Goal: Task Accomplishment & Management: Complete application form

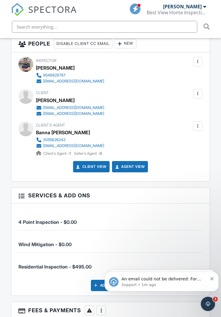
click at [123, 47] on div at bounding box center [120, 44] width 6 height 6
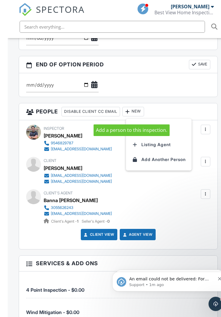
scroll to position [719, 0]
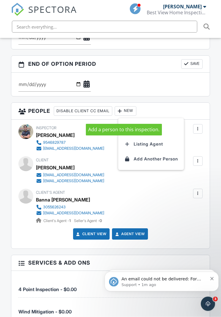
click at [166, 125] on ul "Client Listing Agent Add Another Person" at bounding box center [151, 144] width 66 height 52
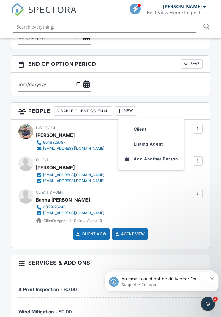
click at [169, 134] on li "Client" at bounding box center [151, 129] width 59 height 15
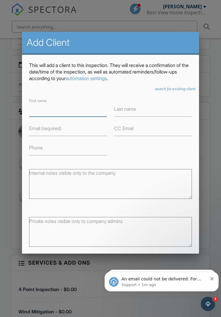
click at [91, 111] on input "First name" at bounding box center [68, 109] width 78 height 15
type input "A"
click at [167, 262] on input "Add Client" at bounding box center [168, 262] width 48 height 11
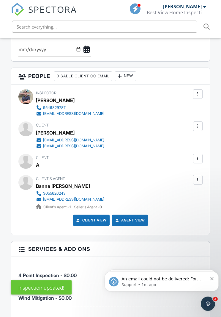
scroll to position [823, 0]
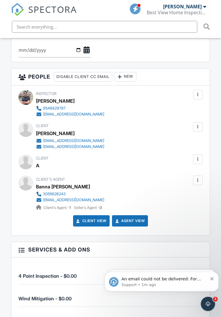
click at [195, 164] on div at bounding box center [198, 159] width 10 height 10
click at [181, 179] on li "Edit" at bounding box center [167, 177] width 64 height 15
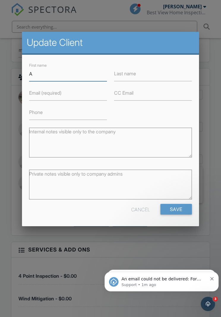
click at [85, 77] on input "A" at bounding box center [68, 74] width 78 height 15
type input "[PERSON_NAME]"
click at [155, 77] on input "Last name" at bounding box center [153, 74] width 78 height 15
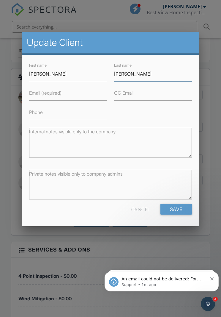
type input "[PERSON_NAME]"
click at [87, 98] on input "Email (required)" at bounding box center [68, 93] width 78 height 15
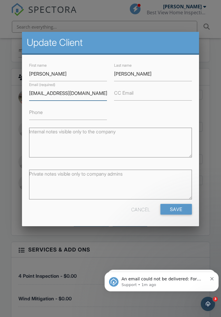
scroll to position [822, 0]
type input "[EMAIL_ADDRESS][DOMAIN_NAME]"
click at [186, 211] on input "Save" at bounding box center [177, 209] width 32 height 11
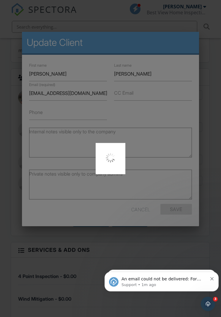
click at [195, 279] on span "An email could not be delivered: For more information, view Why emails don't ge…" at bounding box center [165, 284] width 86 height 17
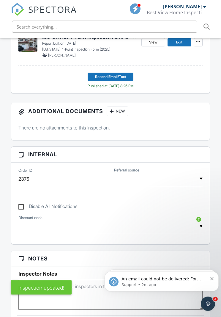
scroll to position [384, 0]
click at [180, 285] on p "Support • 2m ago" at bounding box center [165, 284] width 86 height 5
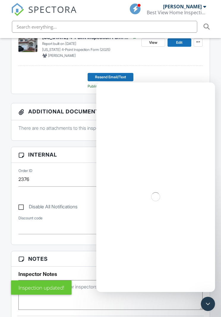
scroll to position [345, 0]
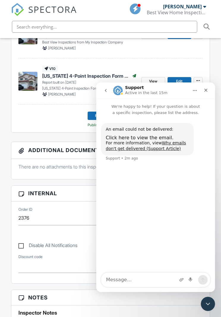
click at [166, 150] on link "Why emails don't get delivered (Support Article)" at bounding box center [146, 145] width 80 height 11
